Goal: Information Seeking & Learning: Learn about a topic

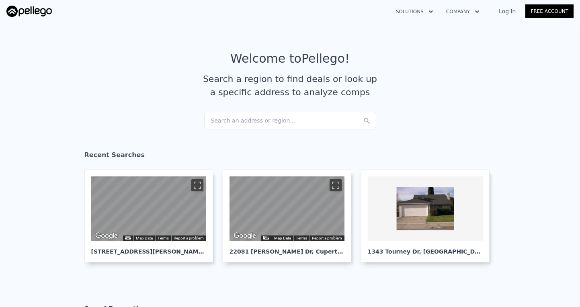
click at [282, 116] on div "Search an address or region..." at bounding box center [290, 121] width 172 height 18
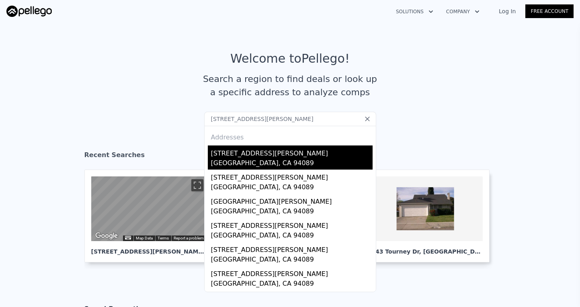
type input "[STREET_ADDRESS][PERSON_NAME]"
click at [279, 152] on div "[STREET_ADDRESS][PERSON_NAME]" at bounding box center [292, 152] width 162 height 13
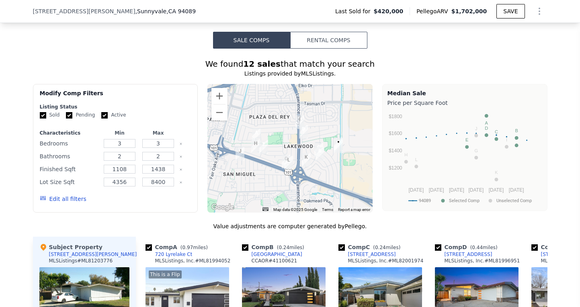
scroll to position [609, 0]
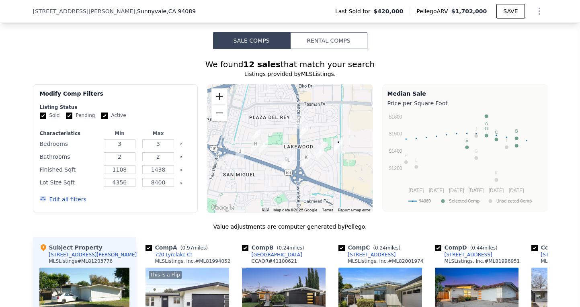
click at [223, 98] on button "Zoom in" at bounding box center [219, 96] width 16 height 16
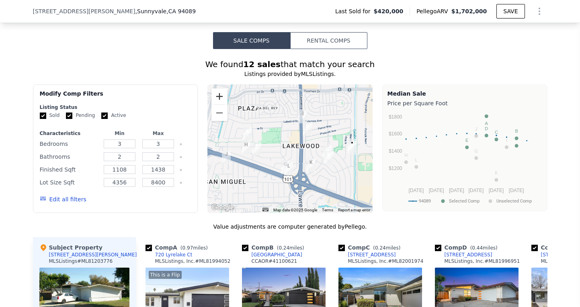
click at [223, 98] on button "Zoom in" at bounding box center [219, 96] width 16 height 16
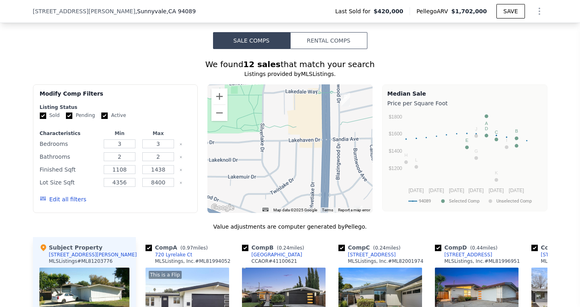
drag, startPoint x: 321, startPoint y: 137, endPoint x: 228, endPoint y: 127, distance: 93.5
click at [234, 127] on div at bounding box center [289, 148] width 165 height 129
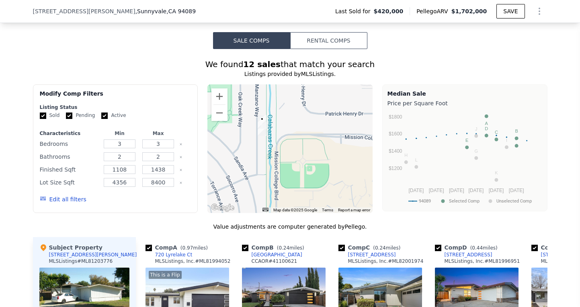
drag, startPoint x: 275, startPoint y: 127, endPoint x: 322, endPoint y: 127, distance: 46.6
click at [322, 127] on div at bounding box center [289, 148] width 165 height 129
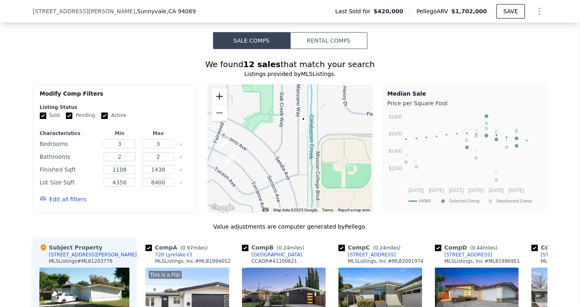
click at [223, 95] on button "Zoom in" at bounding box center [219, 96] width 16 height 16
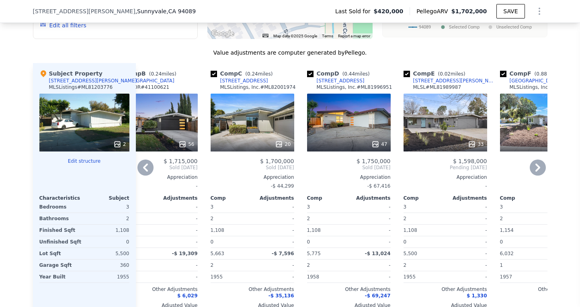
scroll to position [784, 0]
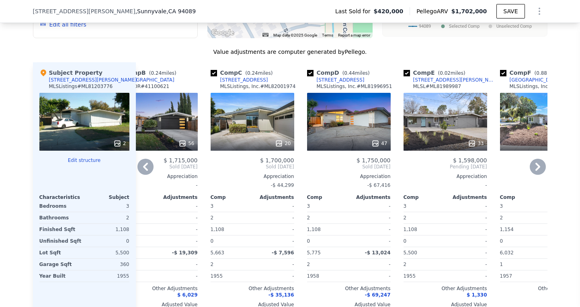
click at [466, 119] on div "33" at bounding box center [446, 122] width 84 height 58
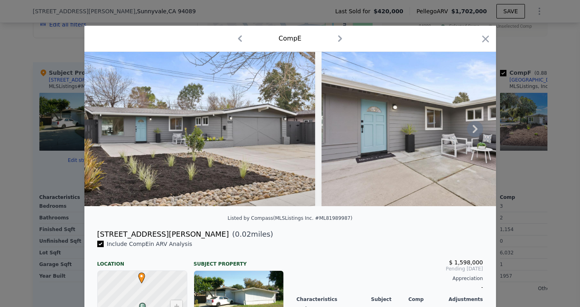
click at [472, 131] on icon at bounding box center [475, 129] width 16 height 16
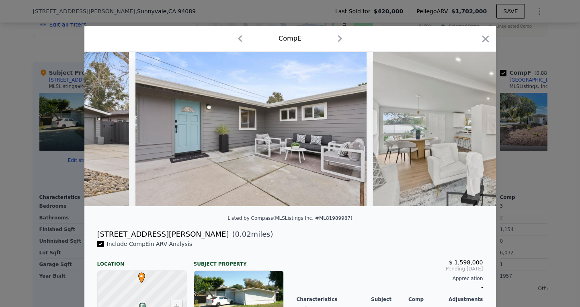
click at [472, 131] on img at bounding box center [488, 129] width 231 height 154
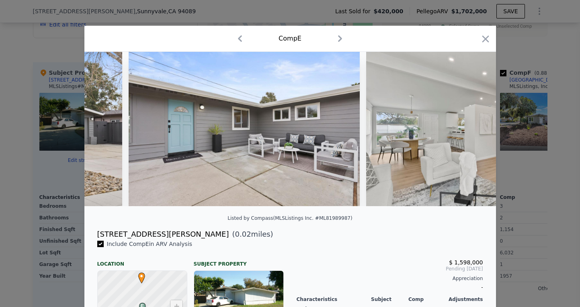
click at [472, 131] on img at bounding box center [481, 129] width 231 height 154
click at [472, 131] on icon at bounding box center [475, 129] width 16 height 16
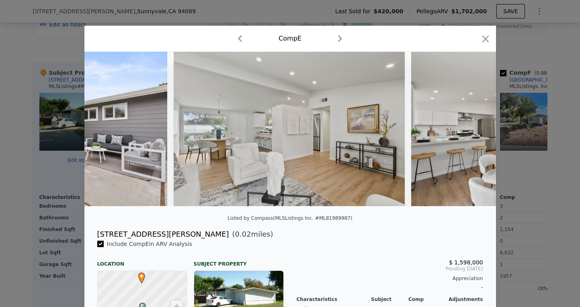
scroll to position [0, 386]
click at [472, 131] on icon at bounding box center [475, 129] width 16 height 16
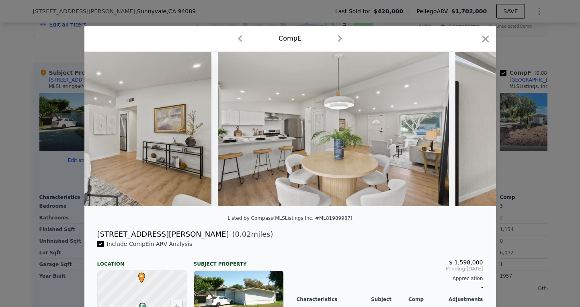
click at [472, 131] on img at bounding box center [570, 129] width 231 height 154
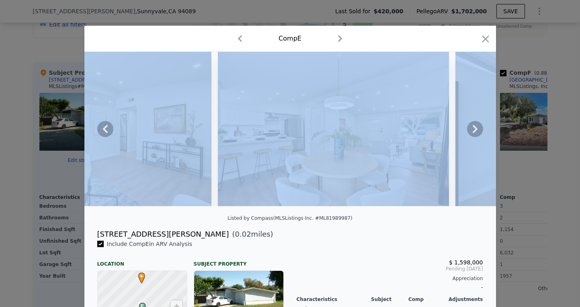
click at [472, 131] on icon at bounding box center [475, 129] width 16 height 16
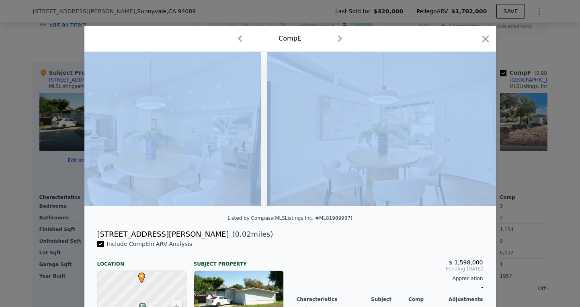
scroll to position [0, 772]
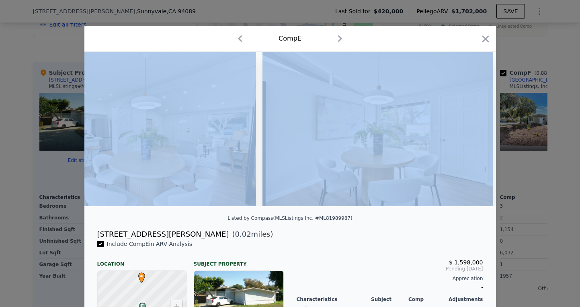
click at [472, 131] on img at bounding box center [378, 129] width 231 height 154
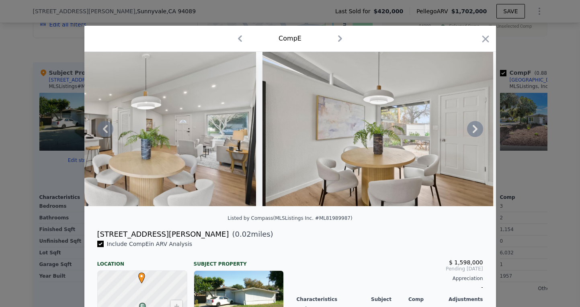
click at [426, 222] on div "Listed by Compass (MLSListings Inc. #ML81989987)" at bounding box center [290, 221] width 412 height 16
click at [477, 133] on icon at bounding box center [475, 129] width 16 height 16
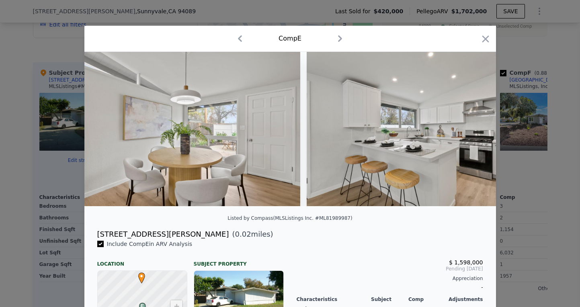
click at [477, 133] on img at bounding box center [422, 129] width 231 height 154
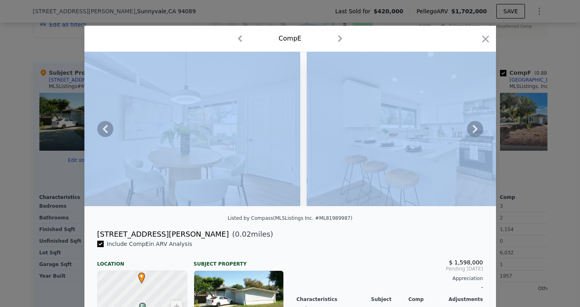
click at [477, 133] on icon at bounding box center [475, 129] width 16 height 16
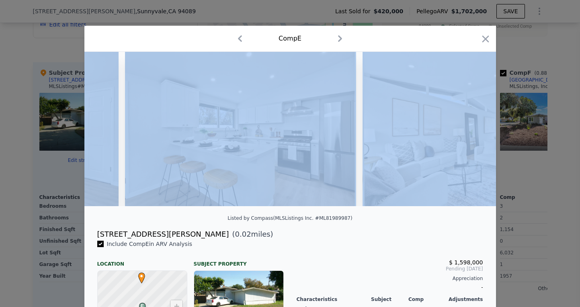
scroll to position [0, 1158]
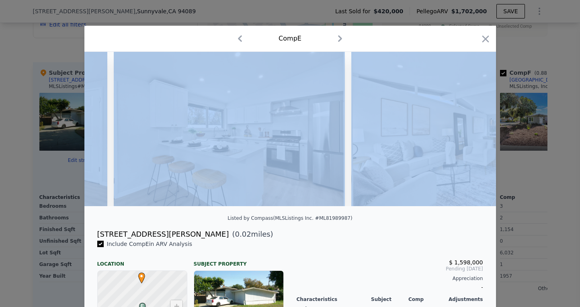
click at [477, 133] on img at bounding box center [466, 129] width 231 height 154
click at [456, 149] on img at bounding box center [466, 129] width 231 height 154
click at [443, 201] on img at bounding box center [466, 129] width 231 height 154
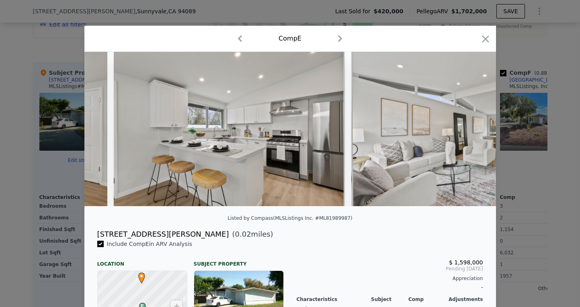
click at [439, 213] on div "Listed by Compass (MLSListings Inc. #ML81989987)" at bounding box center [290, 221] width 412 height 16
click at [472, 125] on icon at bounding box center [475, 129] width 16 height 16
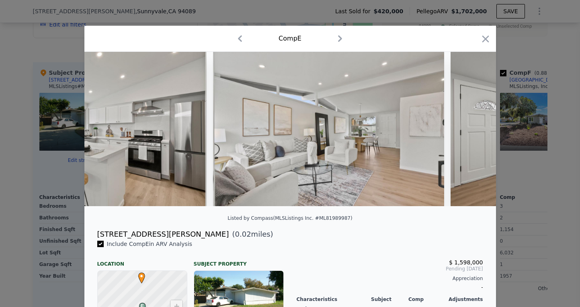
click at [472, 125] on div at bounding box center [290, 129] width 412 height 154
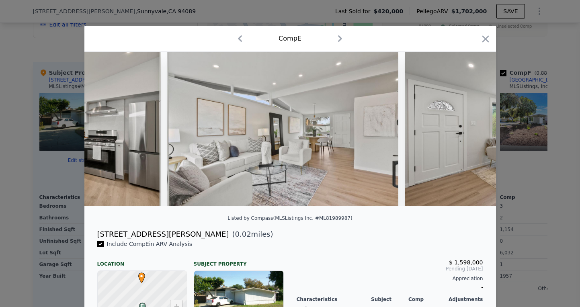
scroll to position [0, 1351]
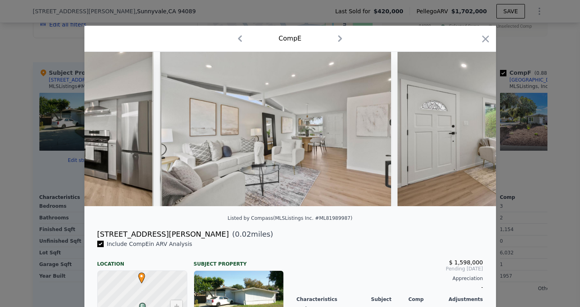
click at [472, 125] on img at bounding box center [513, 129] width 231 height 154
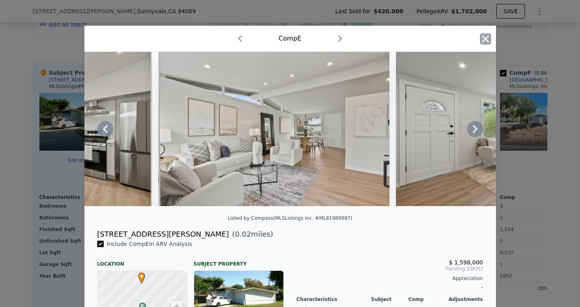
click at [487, 37] on icon "button" at bounding box center [485, 38] width 7 height 7
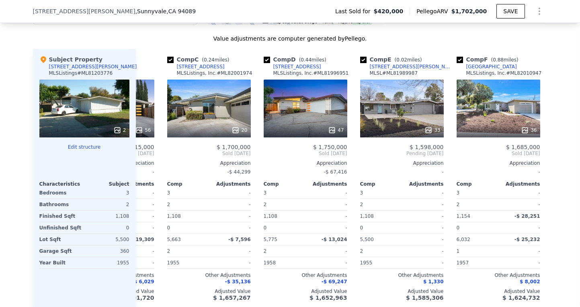
scroll to position [0, 169]
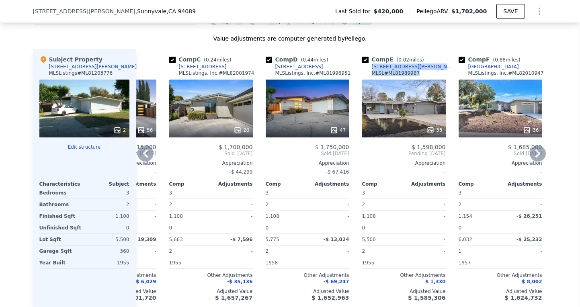
drag, startPoint x: 421, startPoint y: 70, endPoint x: 373, endPoint y: 66, distance: 48.4
click at [373, 66] on div "Comp E ( 0.02 miles) [STREET_ADDRESS][PERSON_NAME] MLSL # ML81989987" at bounding box center [404, 67] width 84 height 24
click at [416, 65] on div "Comp E ( 0.02 miles) [STREET_ADDRESS][PERSON_NAME] MLSL # ML81989987" at bounding box center [404, 67] width 84 height 24
copy div "[STREET_ADDRESS][PERSON_NAME]"
